Goal: Transaction & Acquisition: Book appointment/travel/reservation

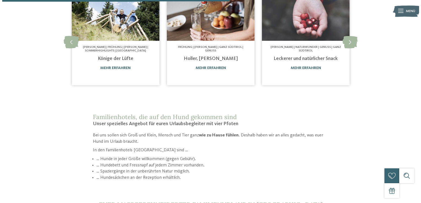
scroll to position [533, 0]
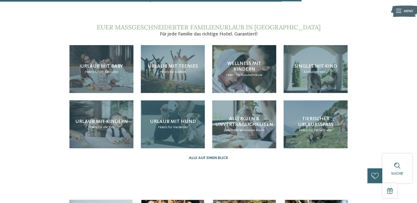
click at [178, 126] on span "für Vierbeiner" at bounding box center [178, 128] width 20 height 4
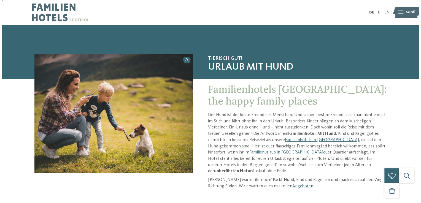
scroll to position [11, 0]
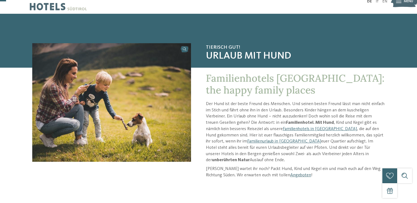
click at [290, 173] on link "Angeboten" at bounding box center [300, 175] width 21 height 4
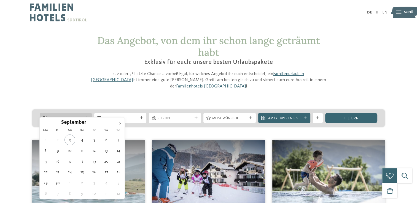
click at [85, 113] on div "Anreise" at bounding box center [66, 118] width 52 height 10
type div "[DATE]"
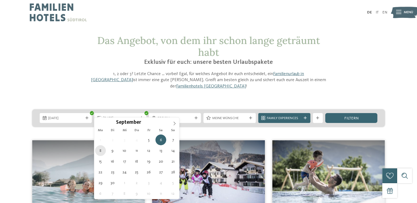
type div "[DATE]"
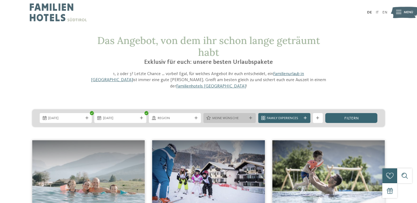
click at [207, 116] on icon at bounding box center [208, 118] width 4 height 4
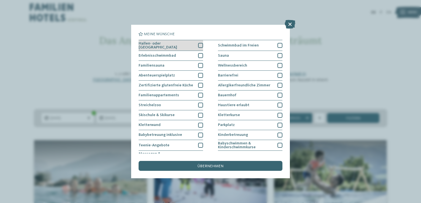
click at [196, 45] on div "Hallen- oder [GEOGRAPHIC_DATA]" at bounding box center [171, 45] width 64 height 11
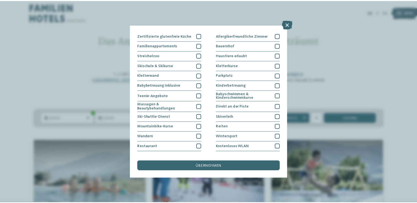
scroll to position [56, 0]
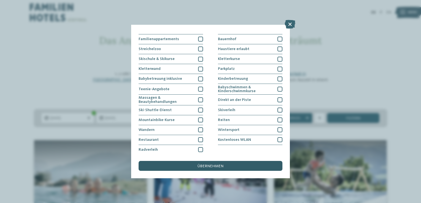
click at [225, 168] on div "übernehmen" at bounding box center [211, 166] width 144 height 10
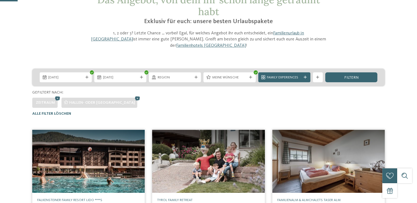
scroll to position [15, 0]
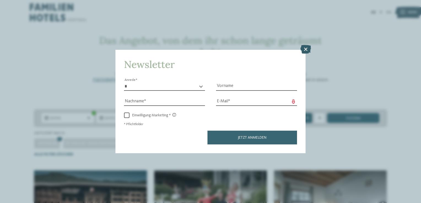
click at [304, 49] on icon at bounding box center [305, 49] width 11 height 9
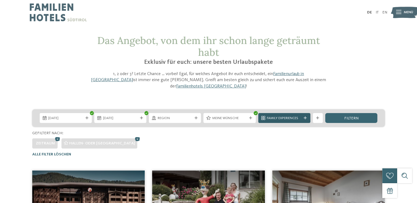
click at [305, 117] on icon at bounding box center [305, 118] width 3 height 3
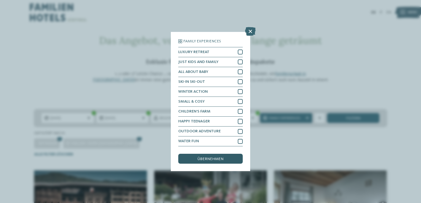
click at [231, 156] on div "übernehmen" at bounding box center [210, 159] width 64 height 10
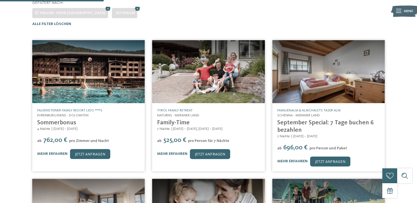
scroll to position [130, 0]
